Goal: Task Accomplishment & Management: Manage account settings

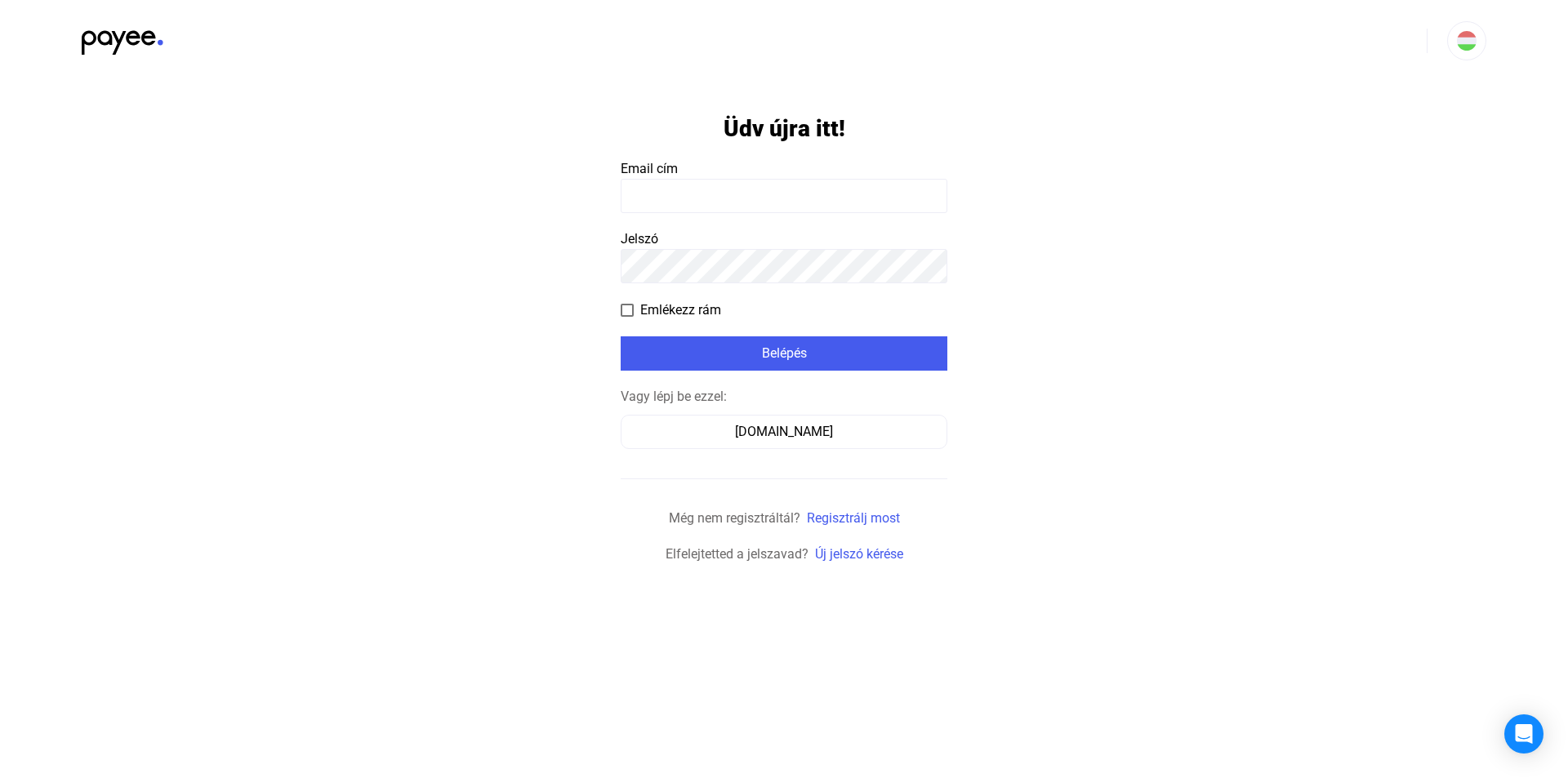
click at [750, 201] on input at bounding box center [784, 196] width 327 height 35
type input "**********"
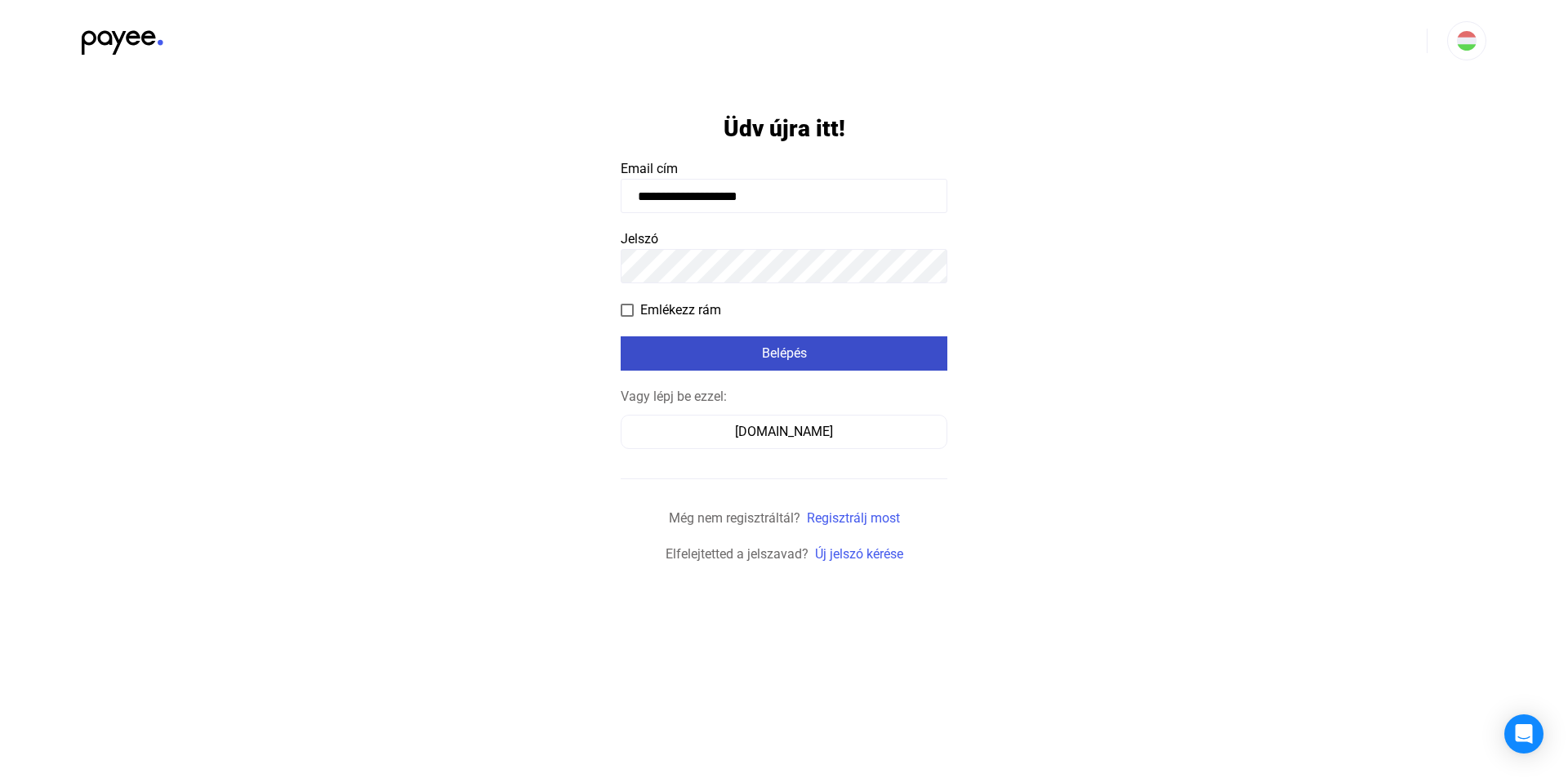
click at [736, 350] on div "Belépés" at bounding box center [784, 354] width 317 height 19
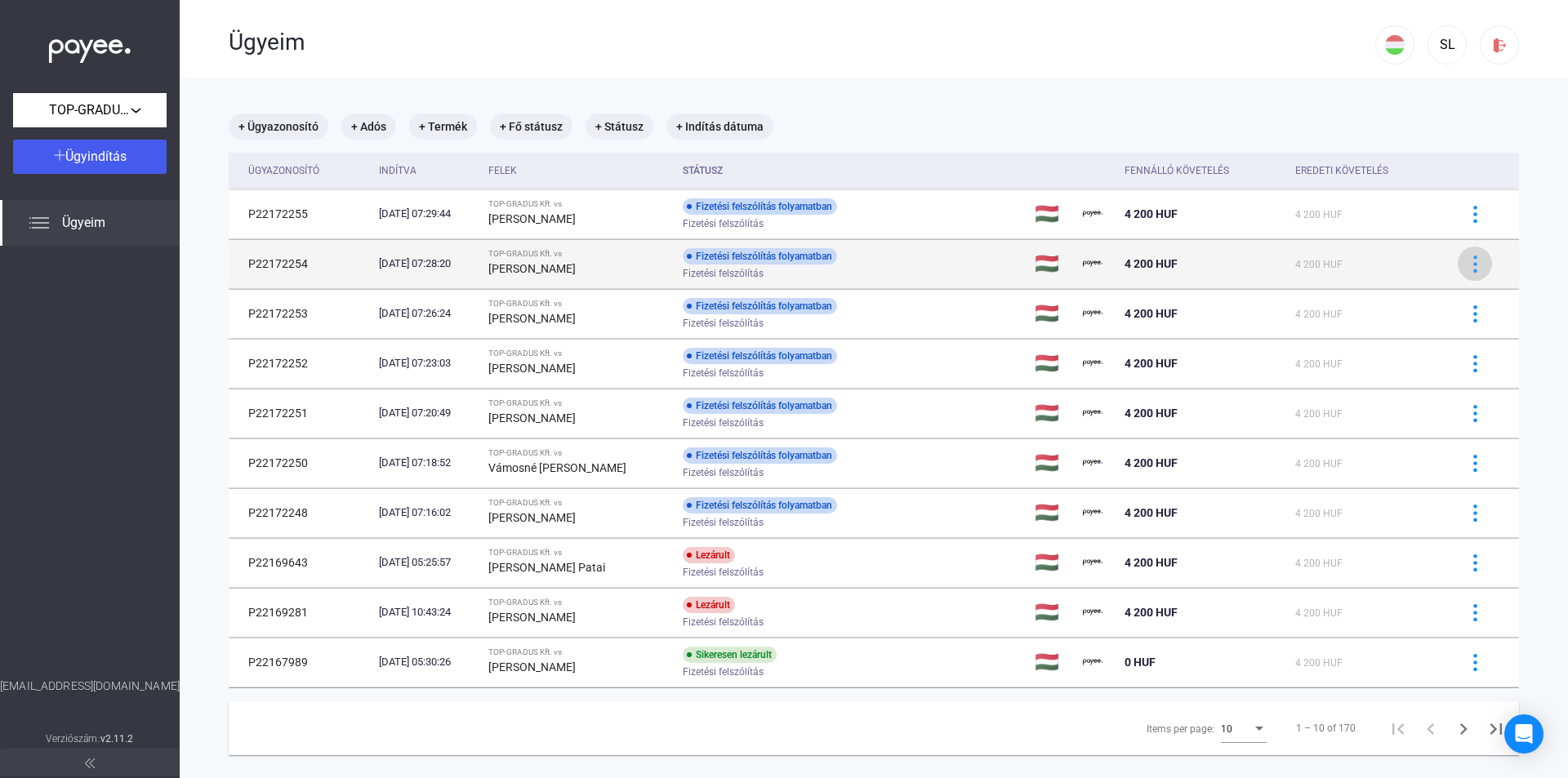
click at [1467, 264] on img at bounding box center [1475, 264] width 17 height 17
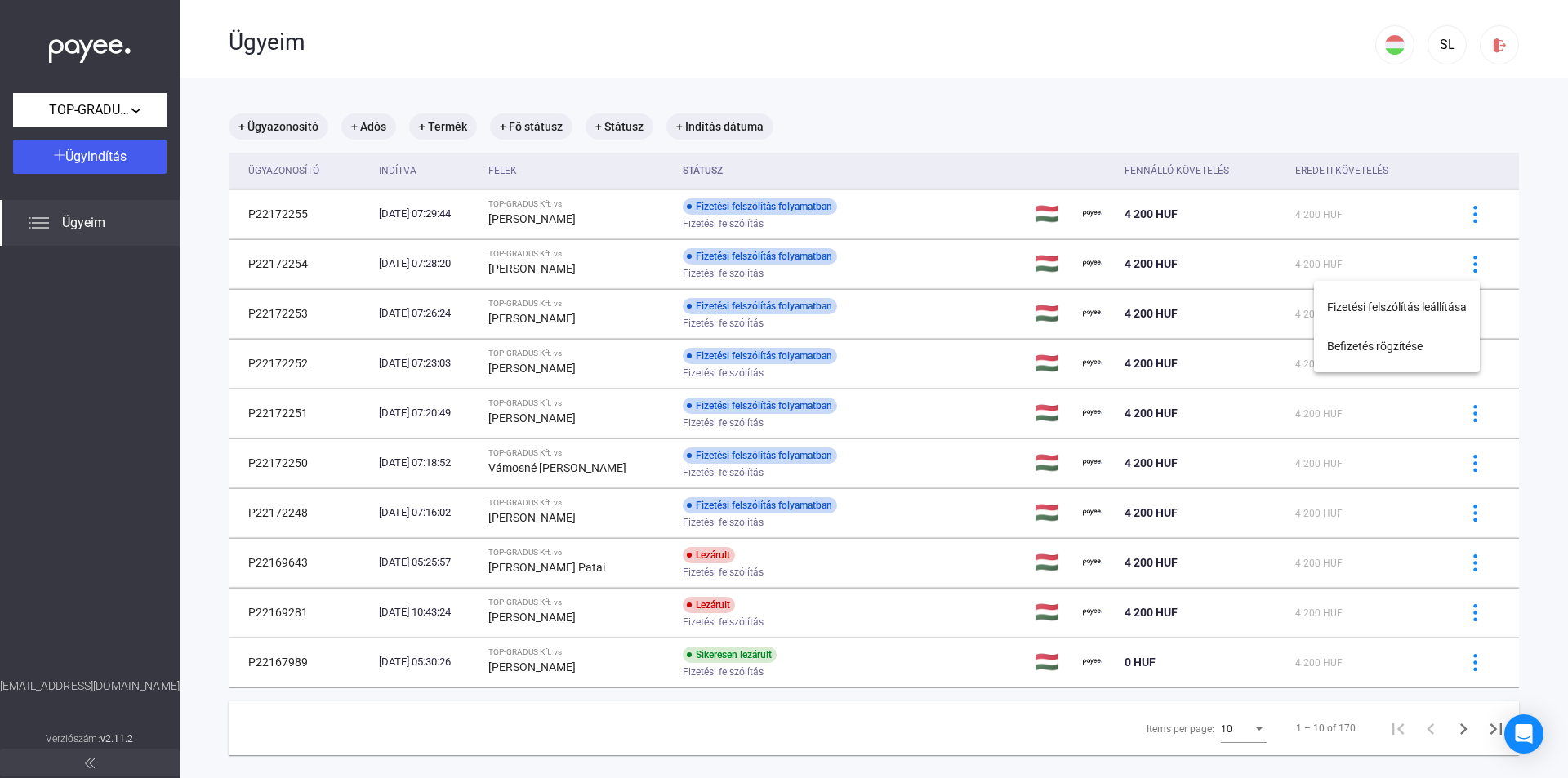
click at [930, 61] on div at bounding box center [784, 389] width 1568 height 778
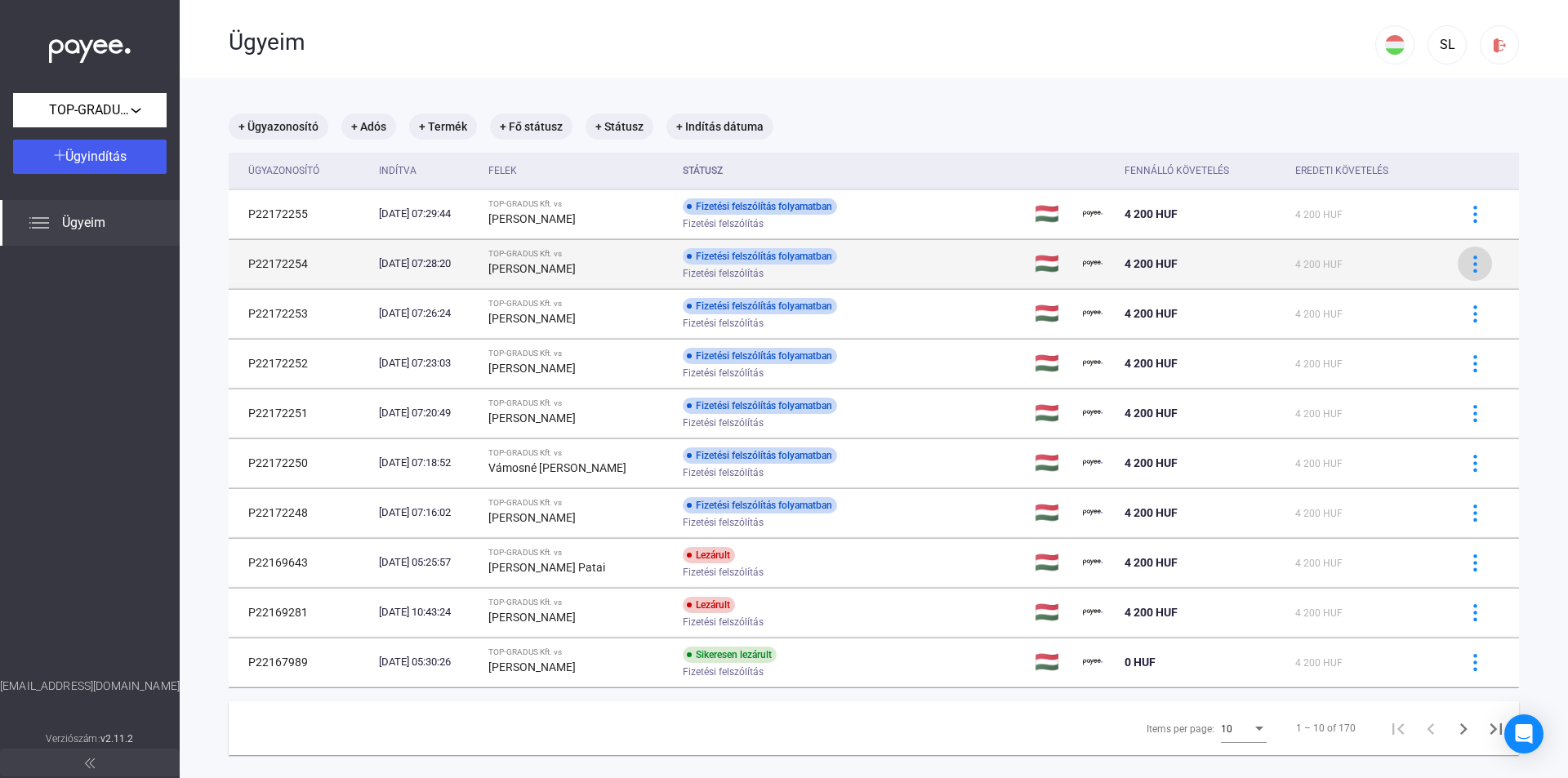
click at [1471, 256] on img at bounding box center [1475, 264] width 17 height 17
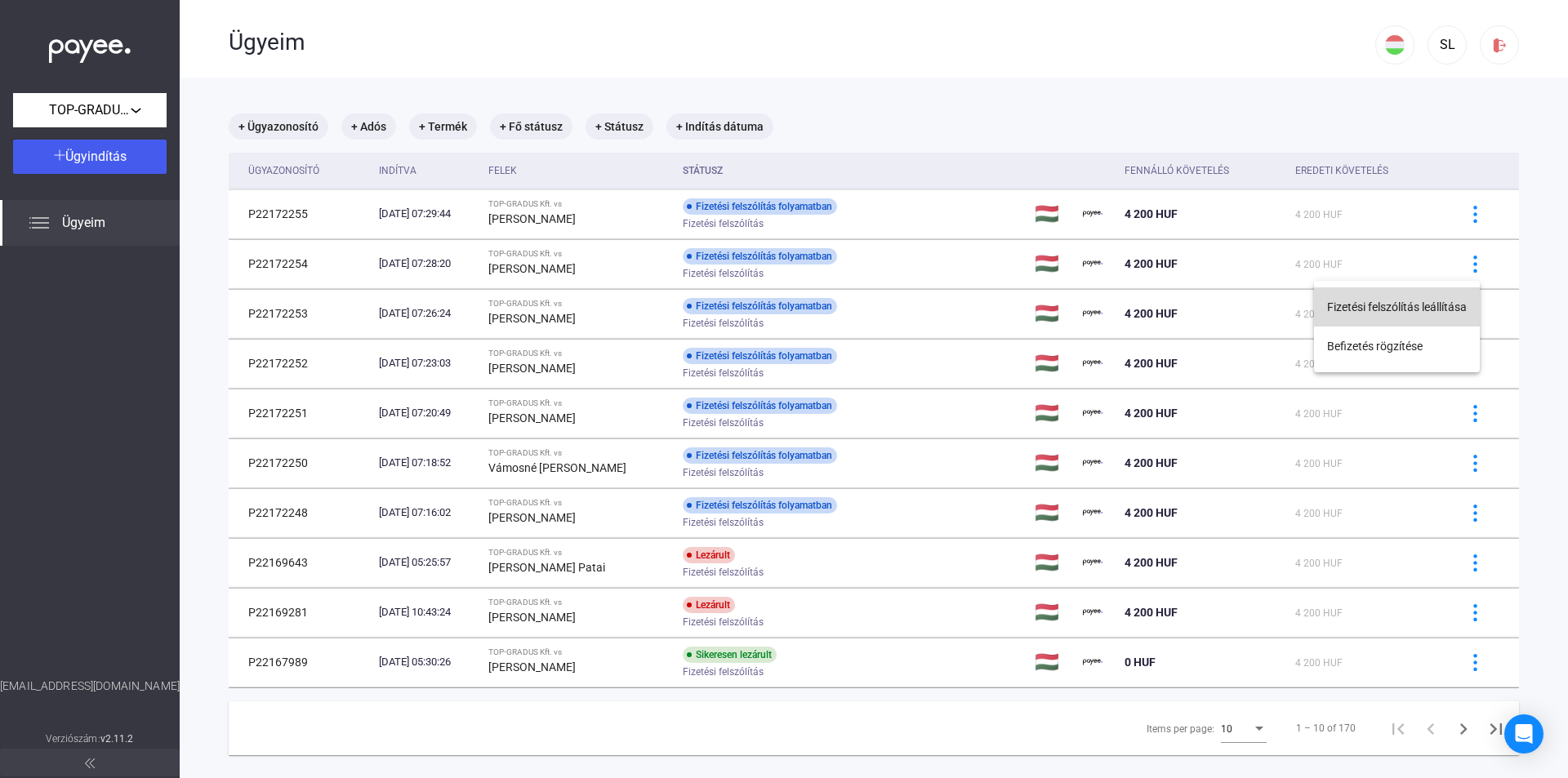
click at [1433, 312] on button "Fizetési felszólítás leállítása" at bounding box center [1397, 307] width 166 height 40
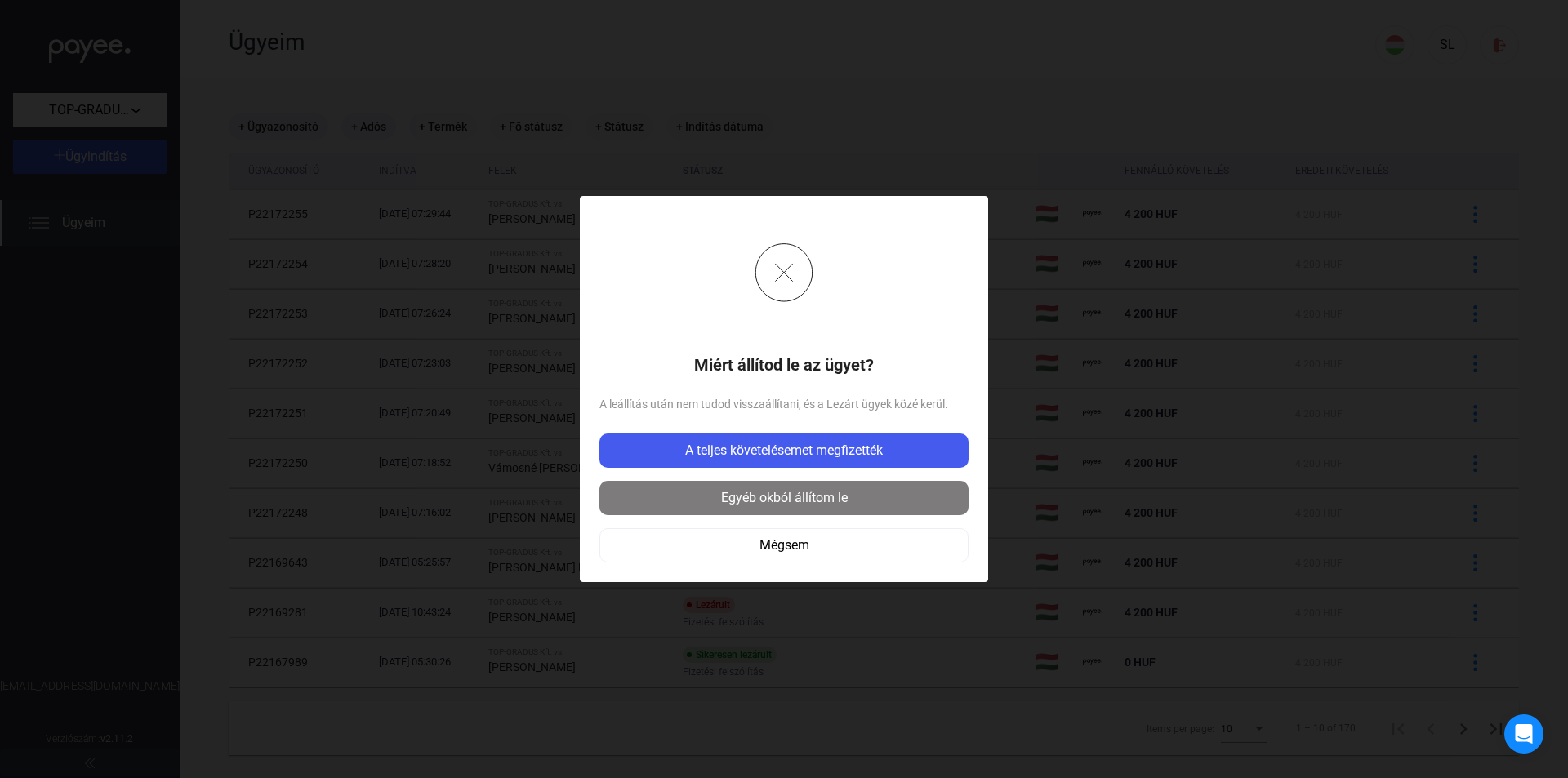
click at [930, 496] on div "Egyéb okból állítom le" at bounding box center [784, 497] width 360 height 19
